Goal: Navigation & Orientation: Go to known website

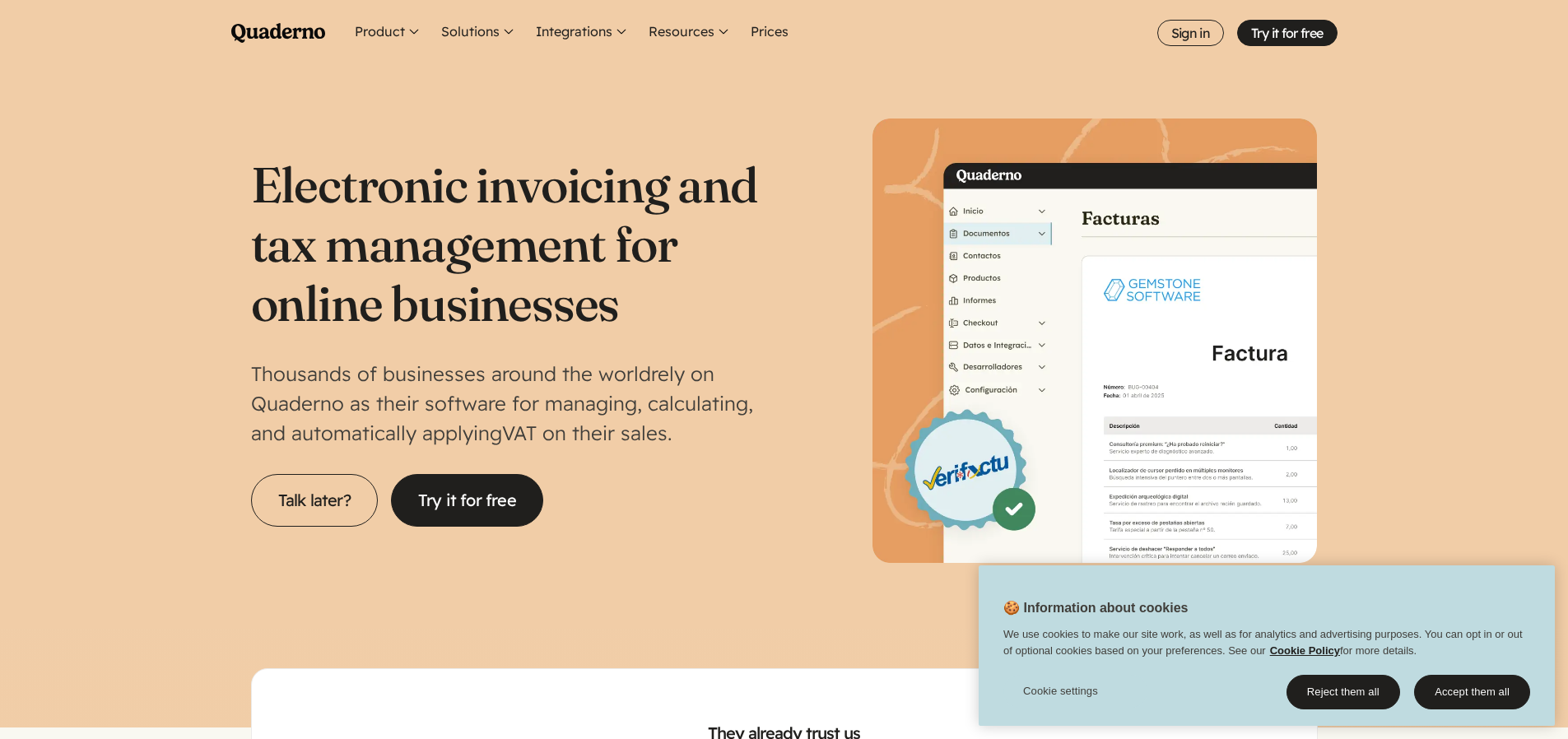
click at [1186, 18] on ul "Product Get to know the Quaderno platform Record Know where and when to collect…" at bounding box center [845, 33] width 986 height 66
click at [1180, 38] on font "Sign in" at bounding box center [1191, 32] width 40 height 16
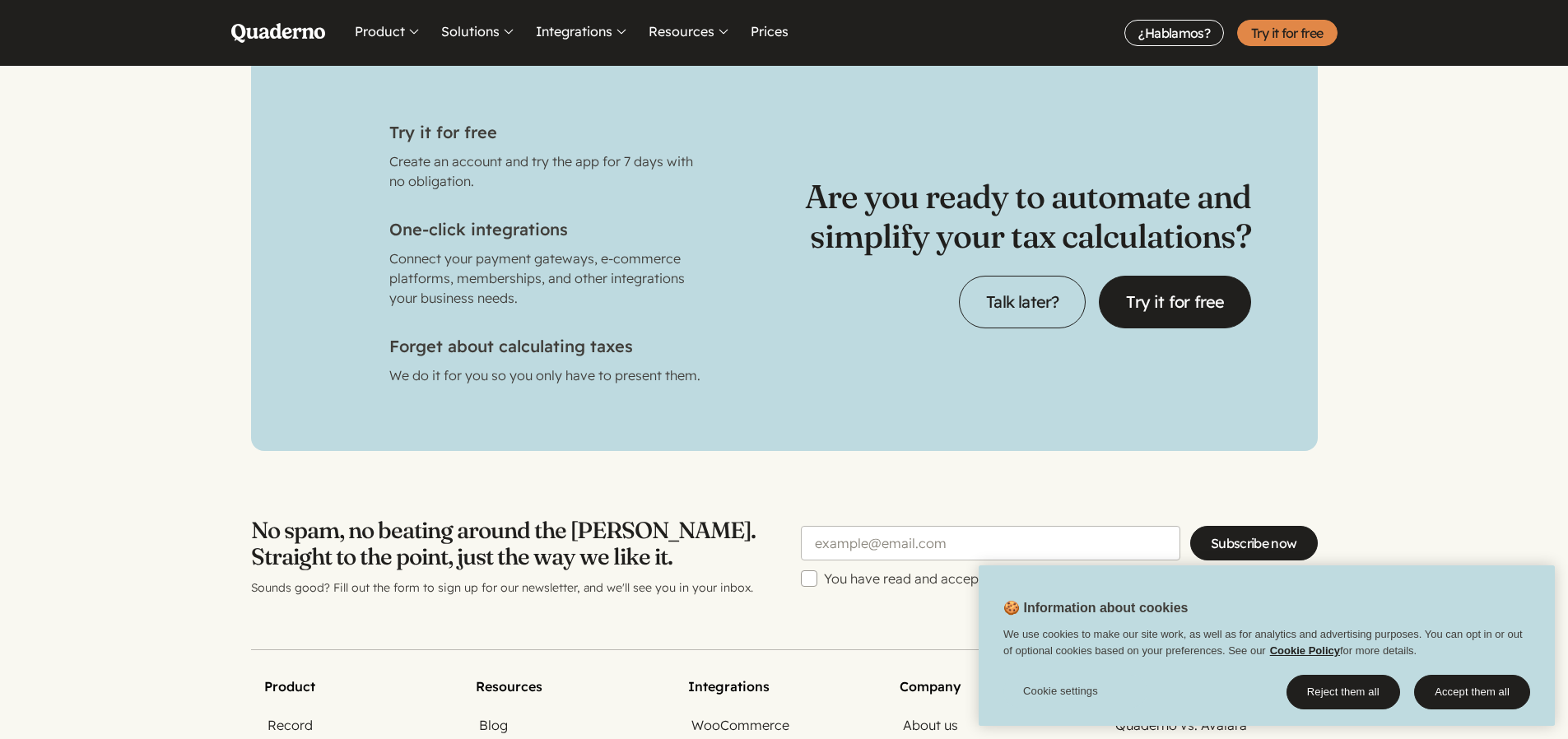
scroll to position [5554, 0]
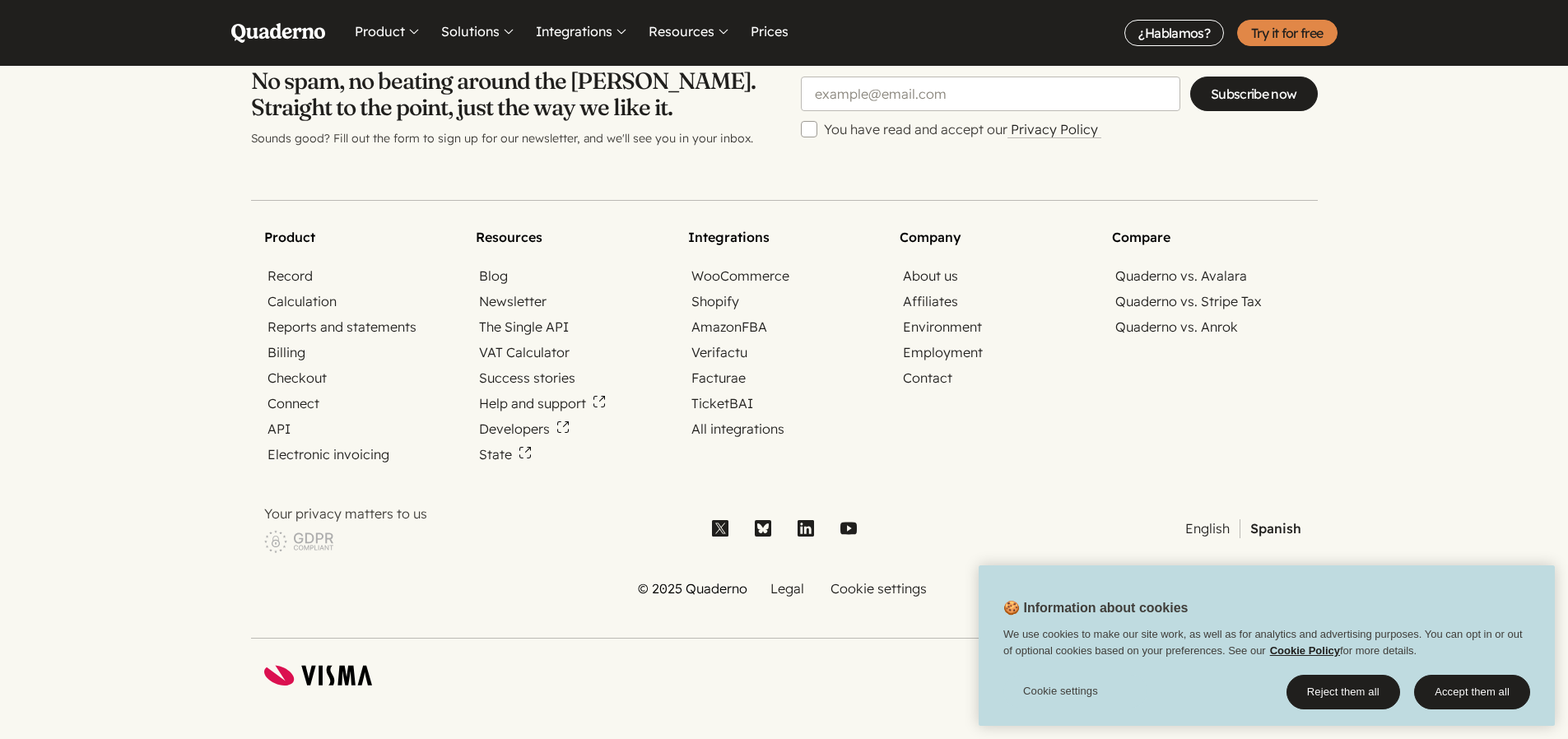
click at [789, 532] on link "LinkedIn" at bounding box center [806, 529] width 33 height 33
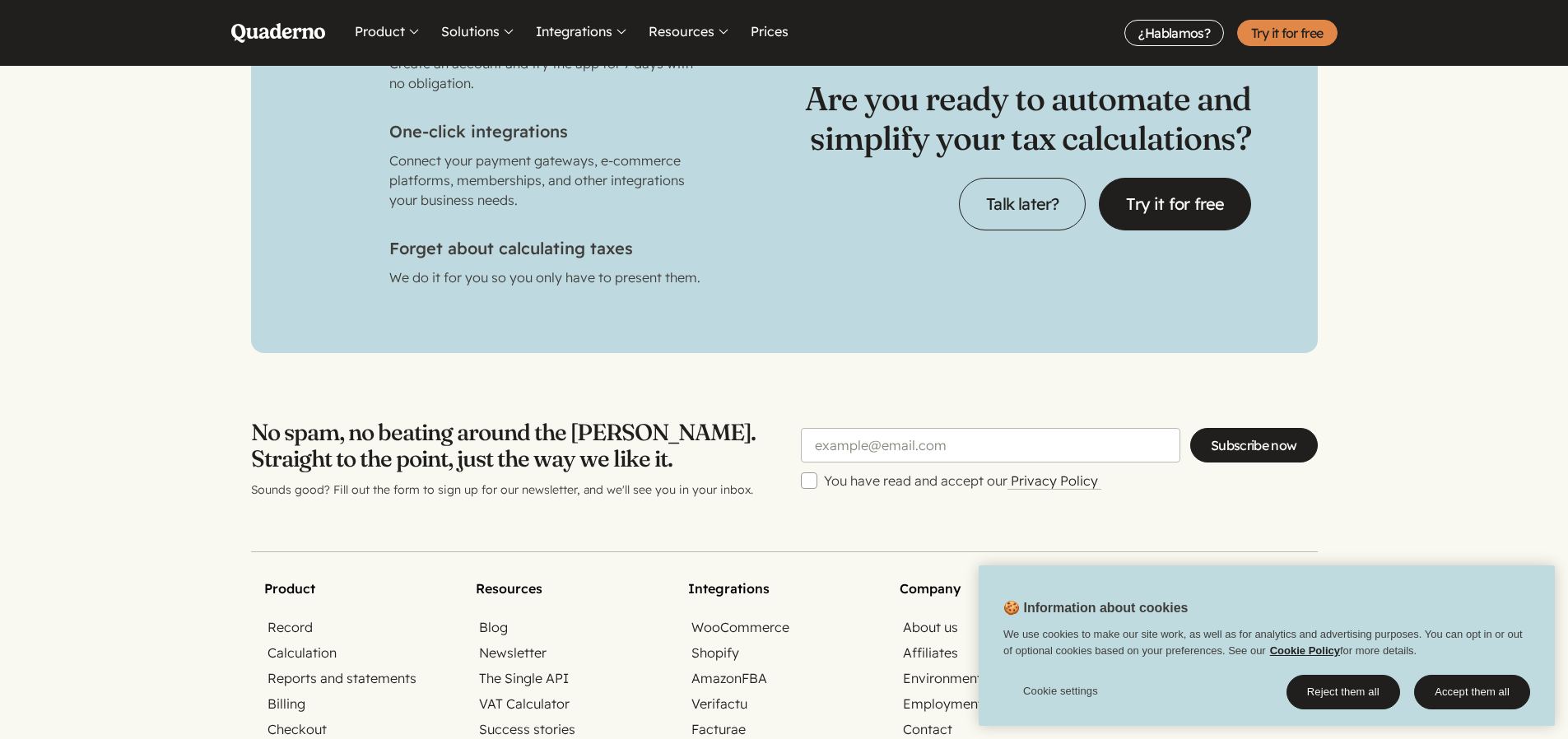
scroll to position [5143, 0]
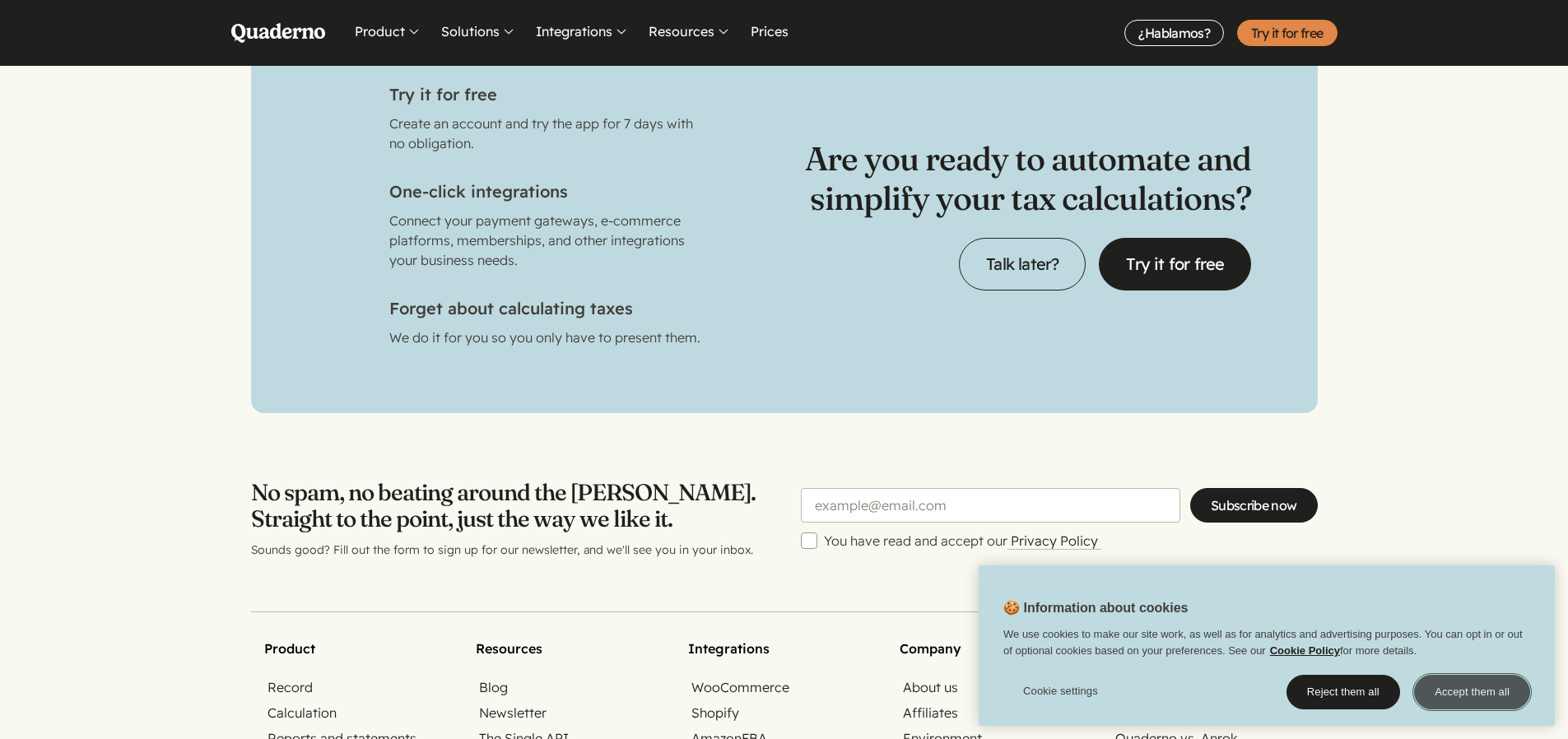
click at [1474, 693] on font "Accept them all" at bounding box center [1472, 691] width 75 height 13
